Goal: Transaction & Acquisition: Purchase product/service

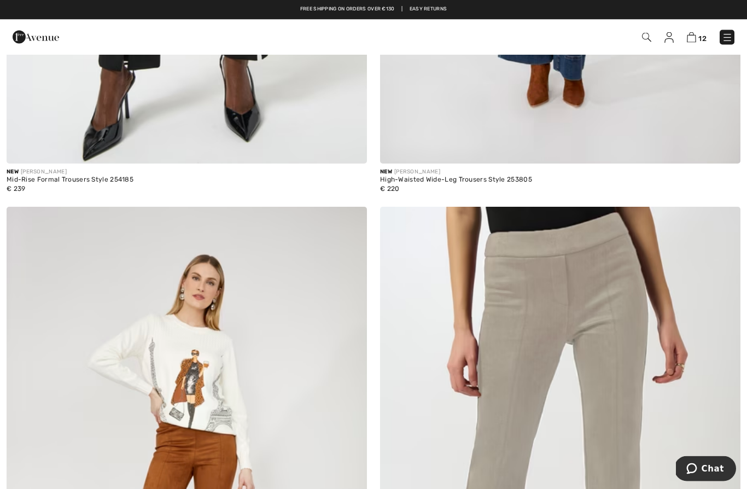
scroll to position [4719, 0]
click at [694, 40] on img at bounding box center [691, 37] width 9 height 10
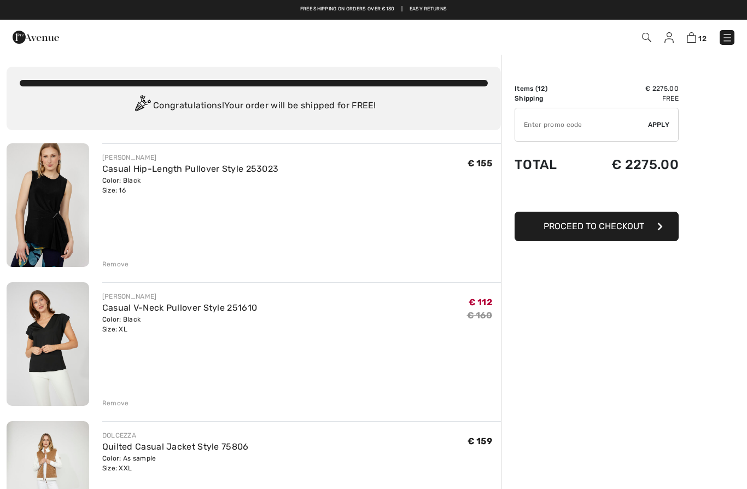
click at [732, 34] on img at bounding box center [727, 37] width 11 height 11
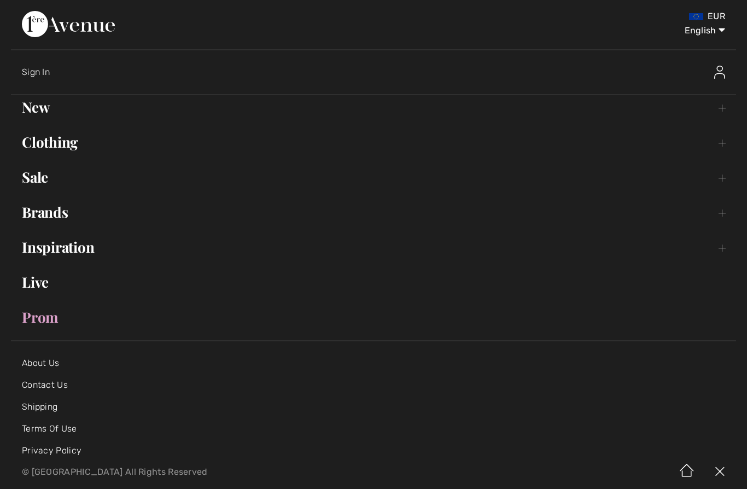
click at [39, 110] on link "New Toggle submenu" at bounding box center [373, 107] width 725 height 24
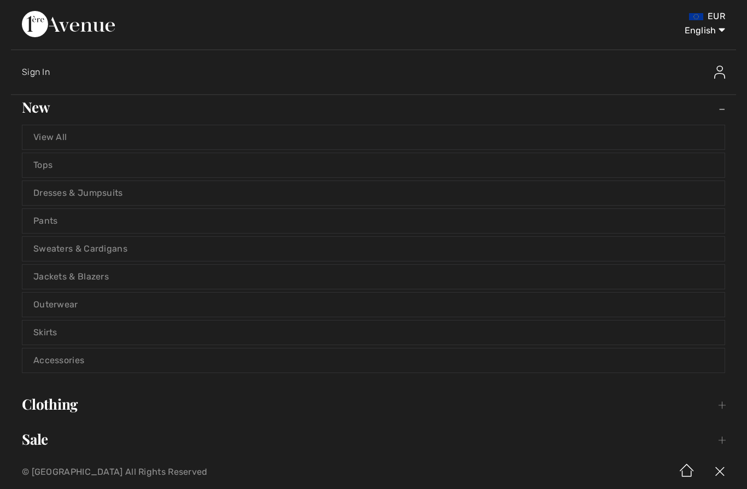
click at [42, 134] on link "View All" at bounding box center [373, 137] width 702 height 24
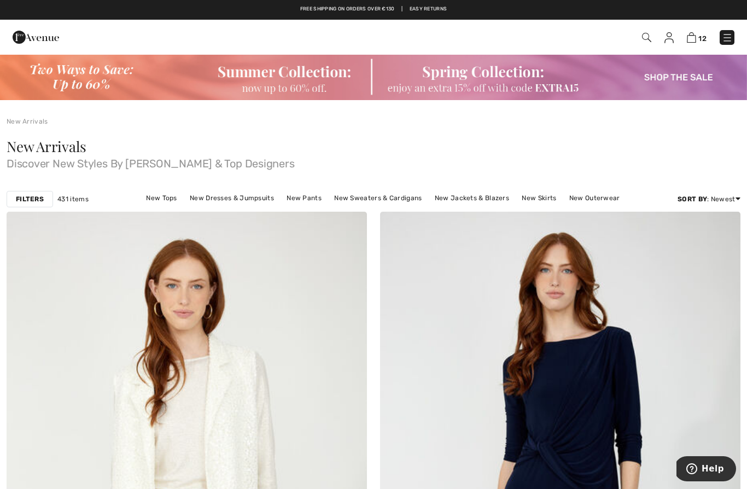
click at [313, 73] on img at bounding box center [373, 77] width 747 height 46
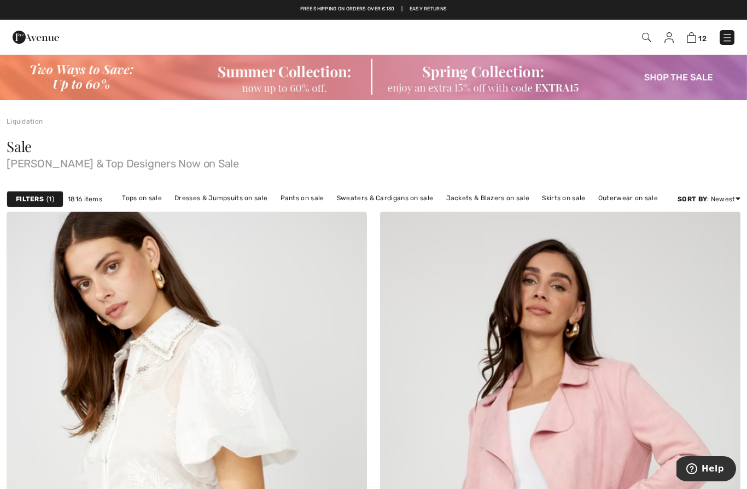
click at [311, 84] on img at bounding box center [373, 77] width 747 height 46
click at [693, 38] on img at bounding box center [691, 37] width 9 height 10
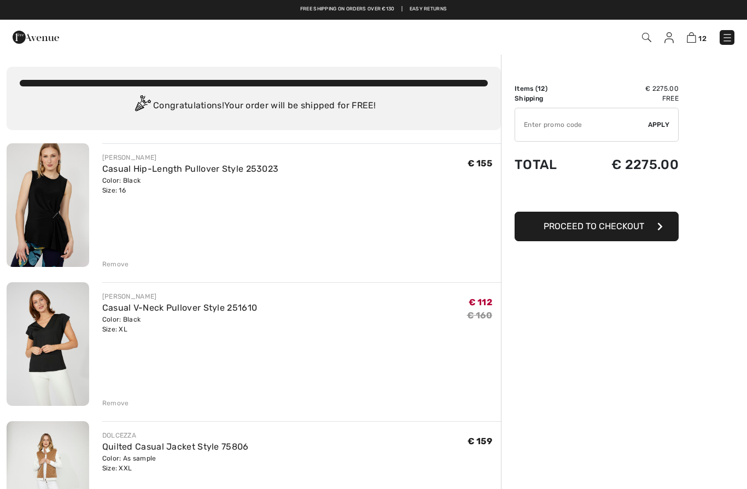
click at [26, 40] on img at bounding box center [36, 37] width 46 height 22
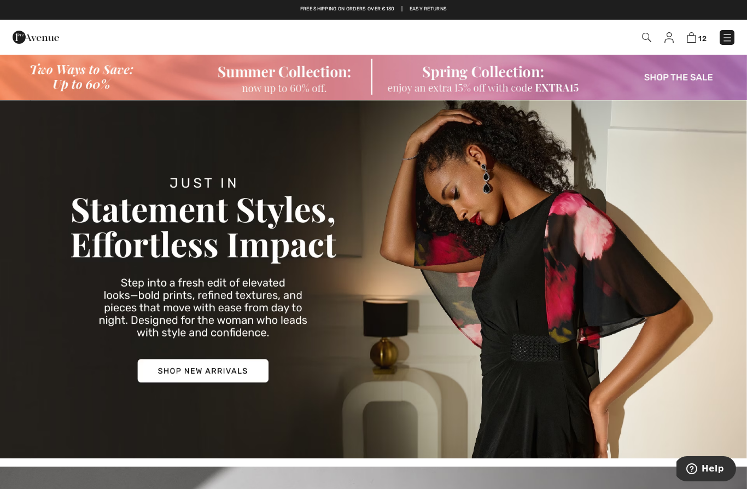
click at [85, 75] on img at bounding box center [373, 77] width 747 height 46
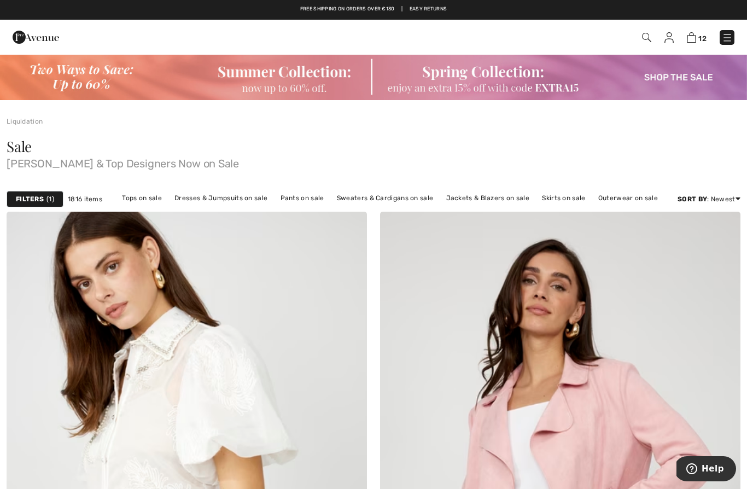
click at [692, 40] on img at bounding box center [691, 37] width 9 height 10
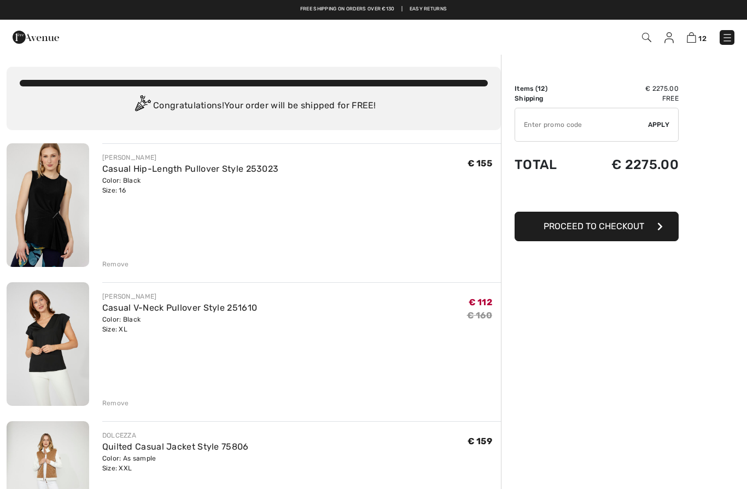
click at [564, 122] on input "TEXT" at bounding box center [581, 124] width 133 height 33
type input "EXTRA15"
click at [669, 118] on div "✔ Apply Remove" at bounding box center [597, 125] width 164 height 34
click at [659, 123] on span "Apply" at bounding box center [659, 125] width 22 height 10
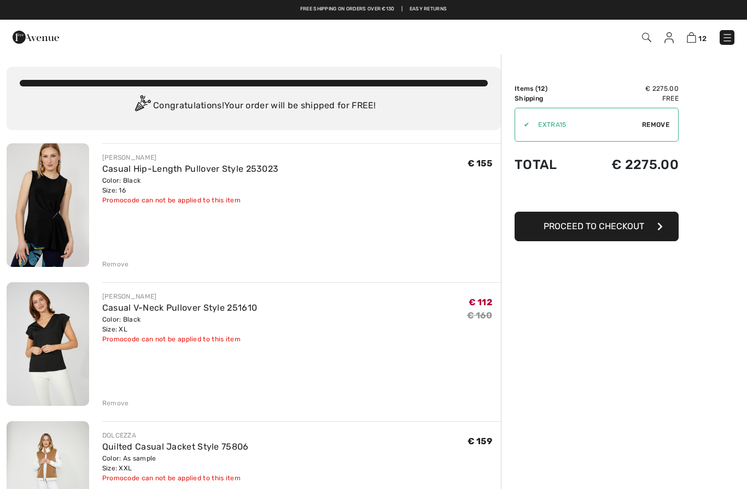
click at [529, 129] on div "✔" at bounding box center [522, 125] width 14 height 10
click at [664, 120] on span "Remove" at bounding box center [655, 125] width 27 height 10
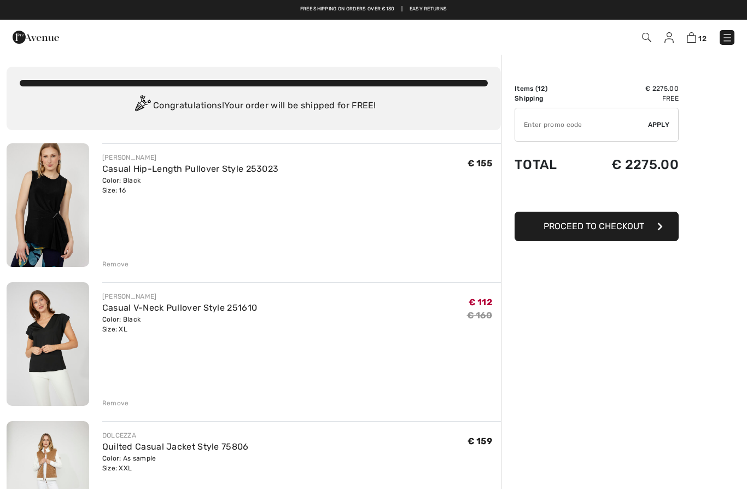
click at [731, 38] on img at bounding box center [727, 37] width 11 height 11
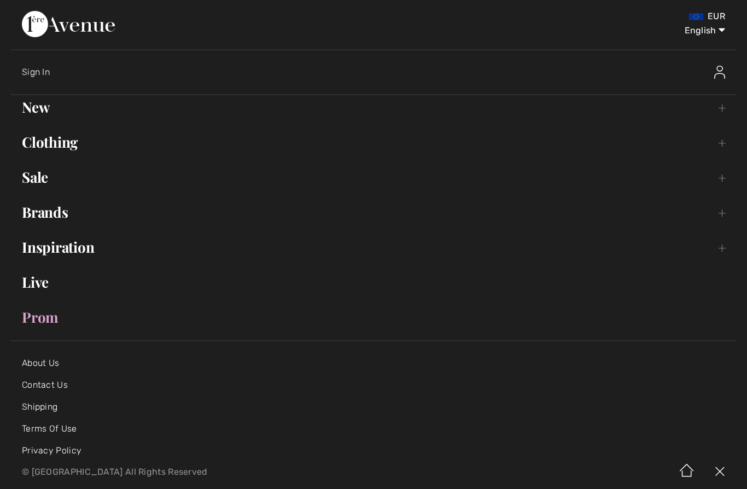
click at [51, 324] on link "Prom" at bounding box center [373, 317] width 725 height 24
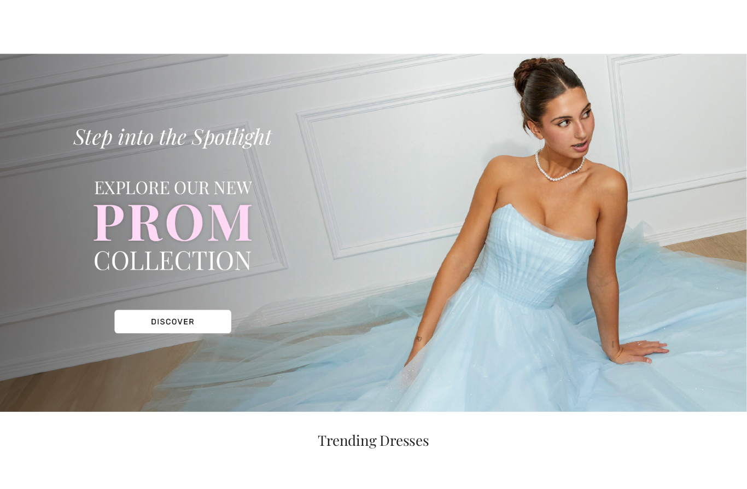
checkbox input "true"
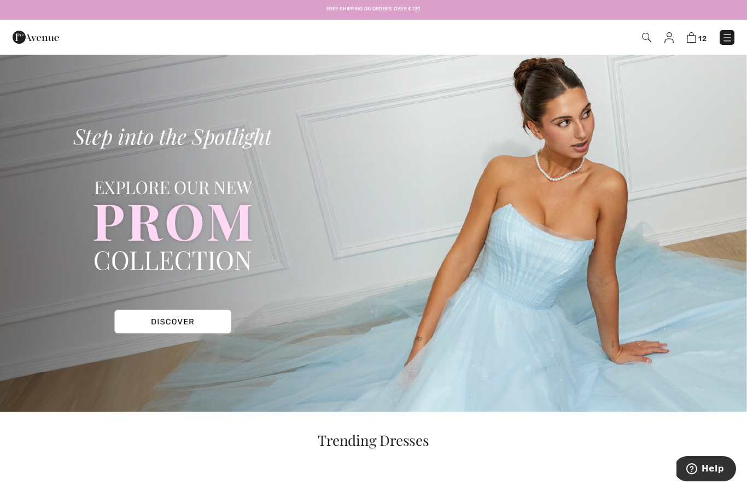
click at [37, 36] on img at bounding box center [36, 37] width 46 height 22
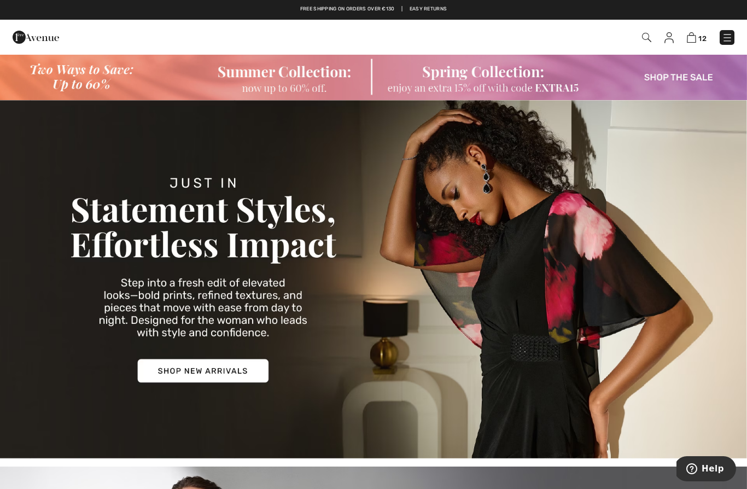
click at [97, 77] on img at bounding box center [373, 77] width 747 height 46
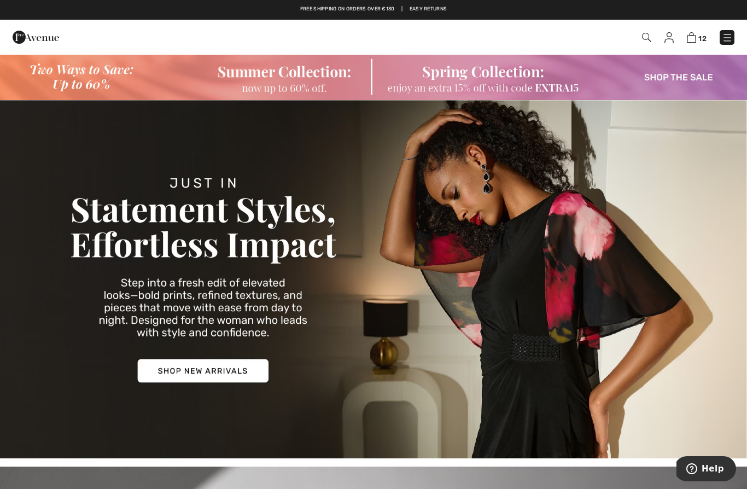
click at [87, 86] on img at bounding box center [373, 77] width 747 height 46
click at [303, 82] on img at bounding box center [373, 77] width 747 height 46
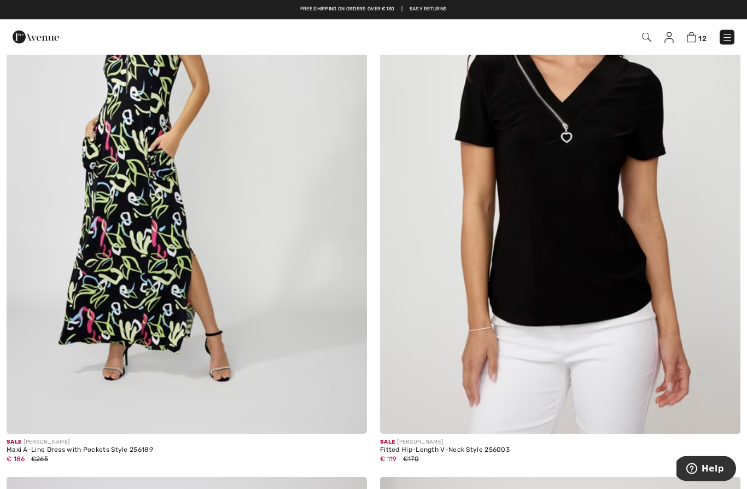
scroll to position [2068, 0]
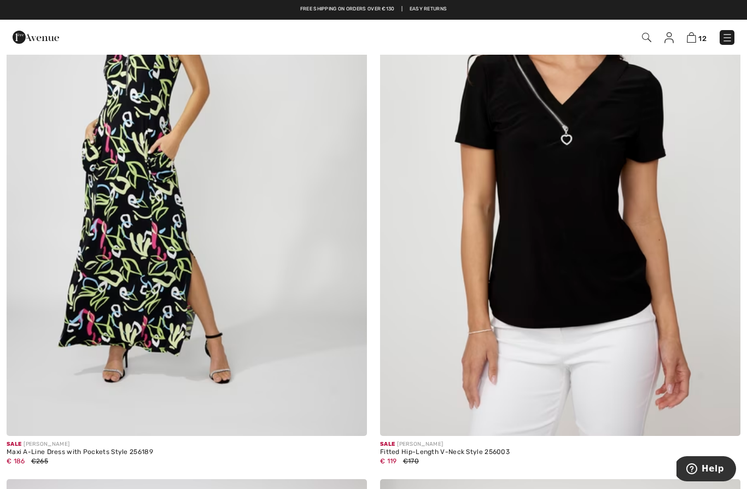
click at [619, 306] on img at bounding box center [560, 165] width 360 height 541
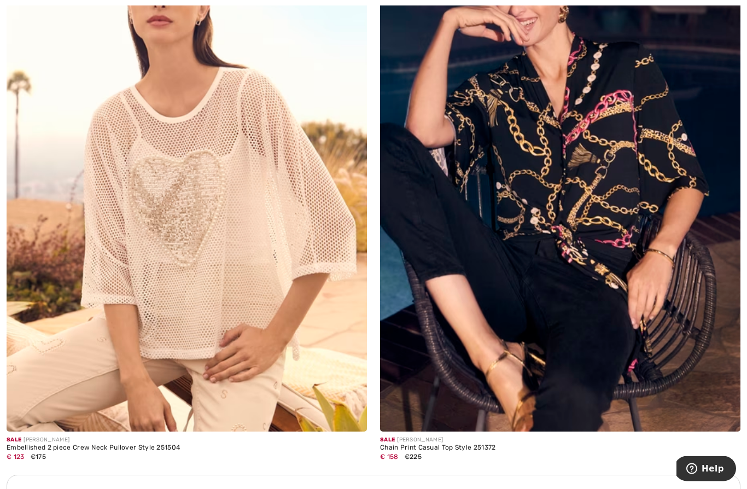
scroll to position [3239, 0]
click at [635, 288] on img at bounding box center [560, 161] width 360 height 541
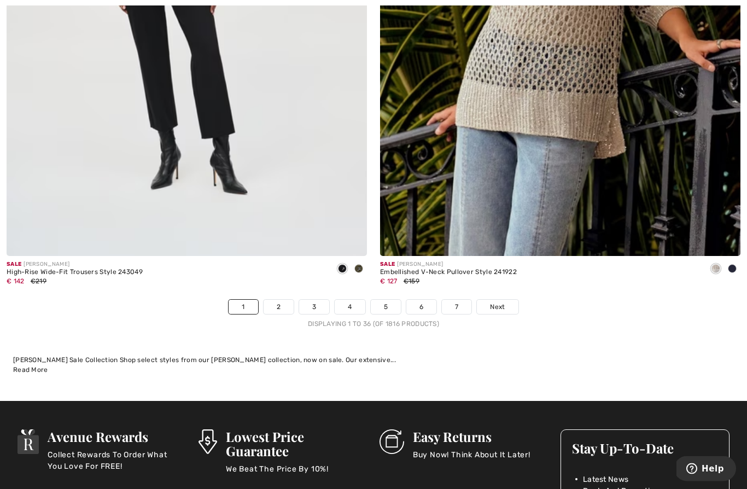
scroll to position [10683, 0]
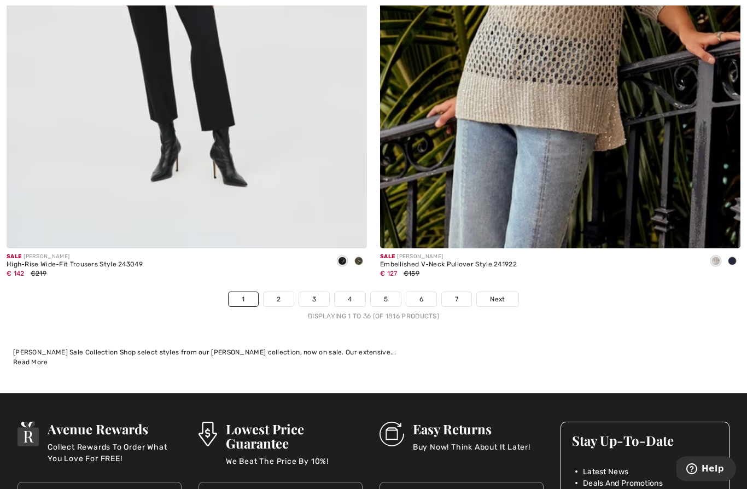
click at [494, 294] on span "Next" at bounding box center [497, 299] width 15 height 10
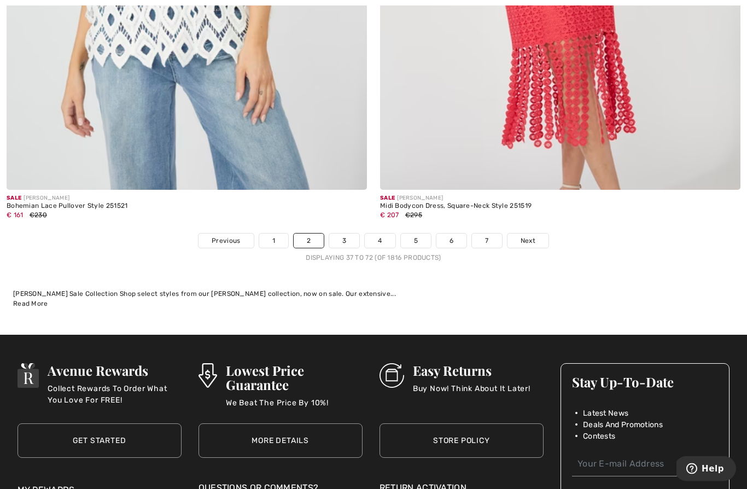
scroll to position [10742, 0]
click at [529, 236] on span "Next" at bounding box center [528, 241] width 15 height 10
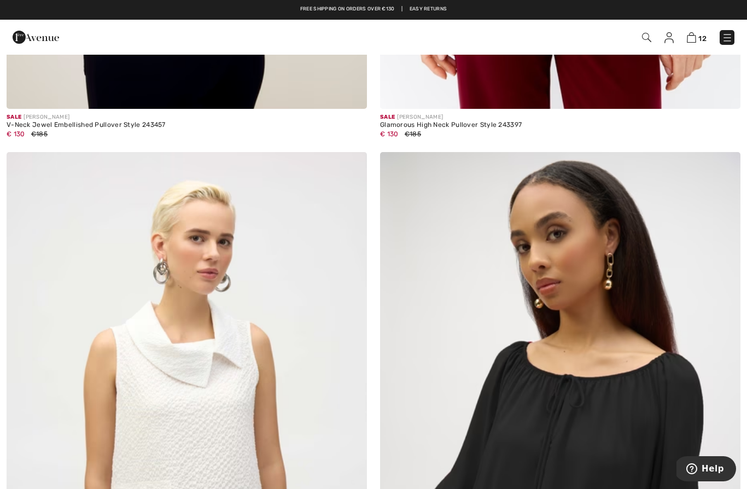
scroll to position [2394, 0]
